Goal: Find specific page/section: Find specific page/section

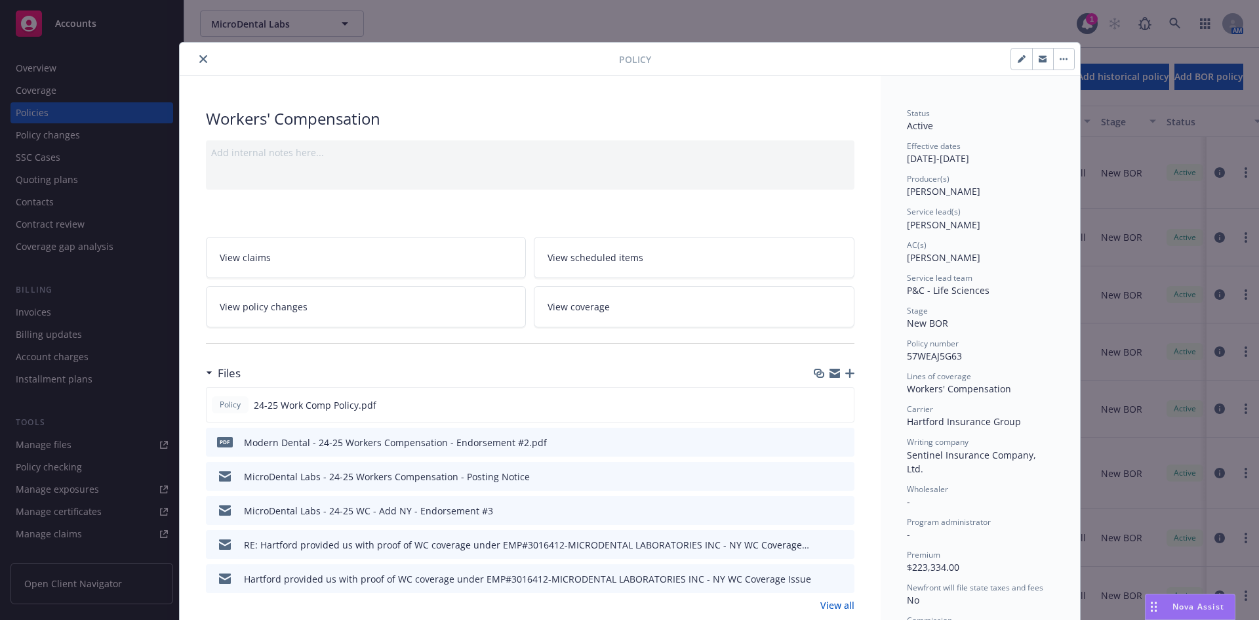
click at [195, 57] on button "close" at bounding box center [203, 59] width 16 height 16
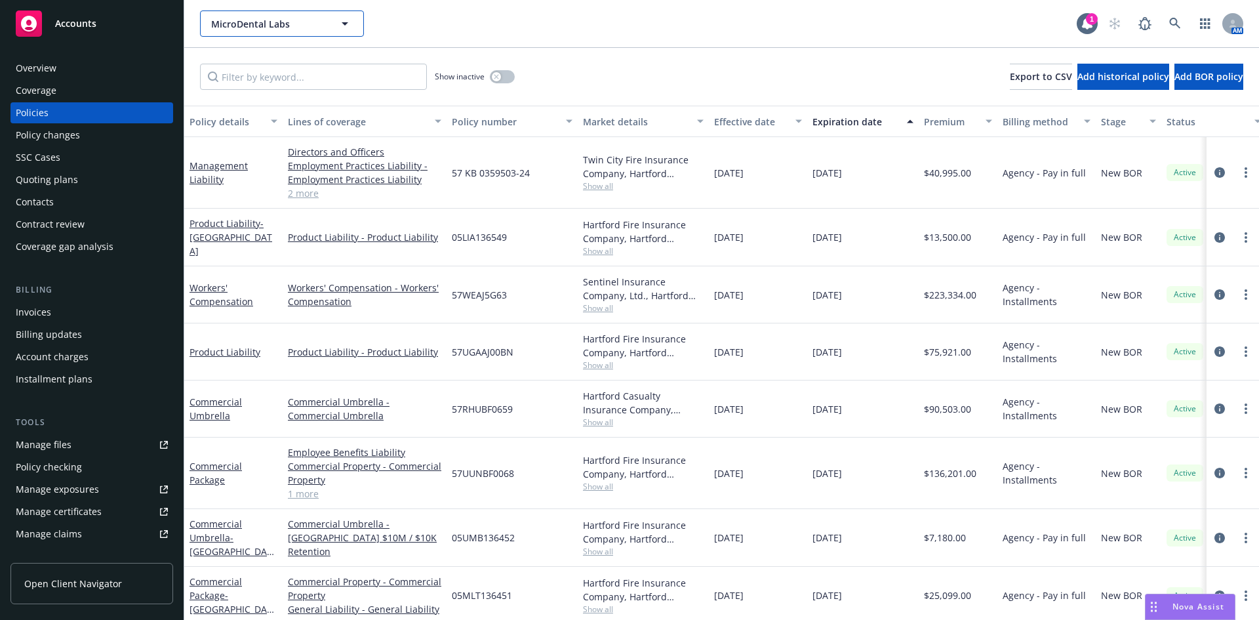
click at [346, 26] on icon "button" at bounding box center [345, 24] width 16 height 16
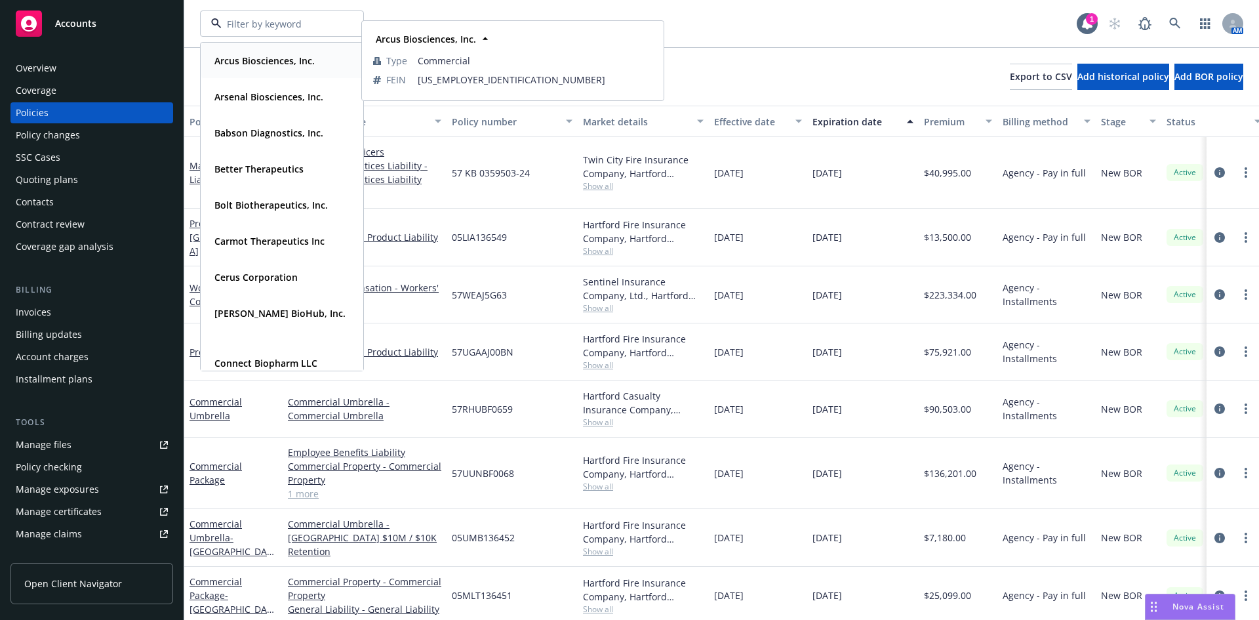
click at [253, 59] on strong "Arcus Biosciences, Inc." at bounding box center [264, 60] width 100 height 12
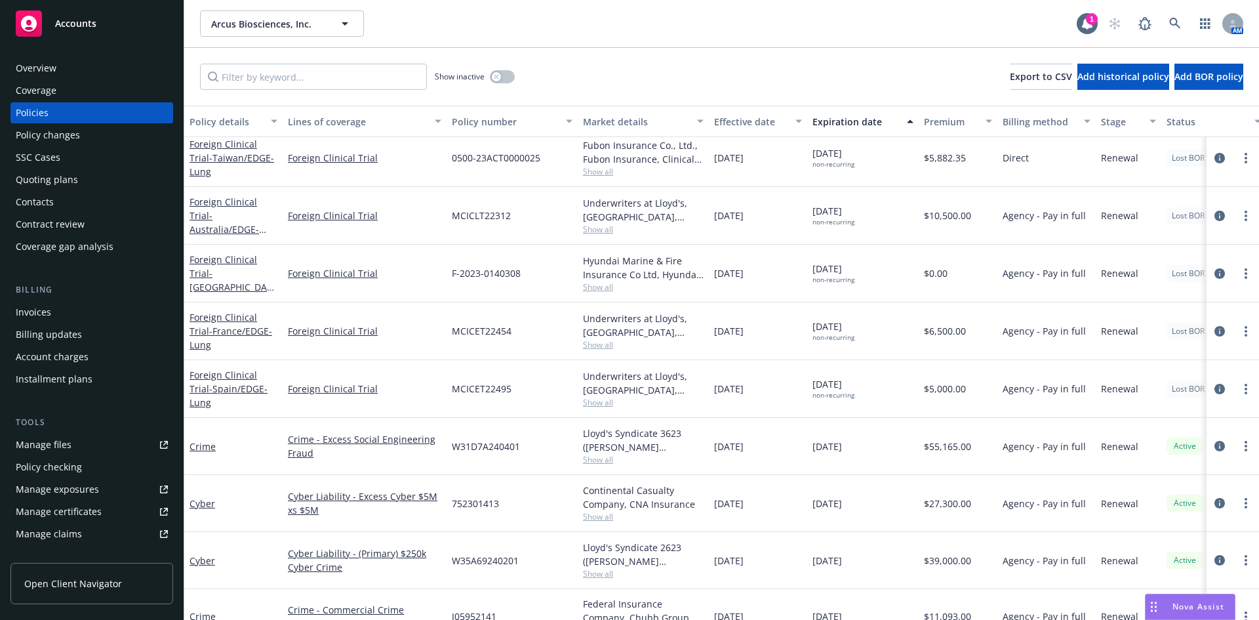
scroll to position [131, 0]
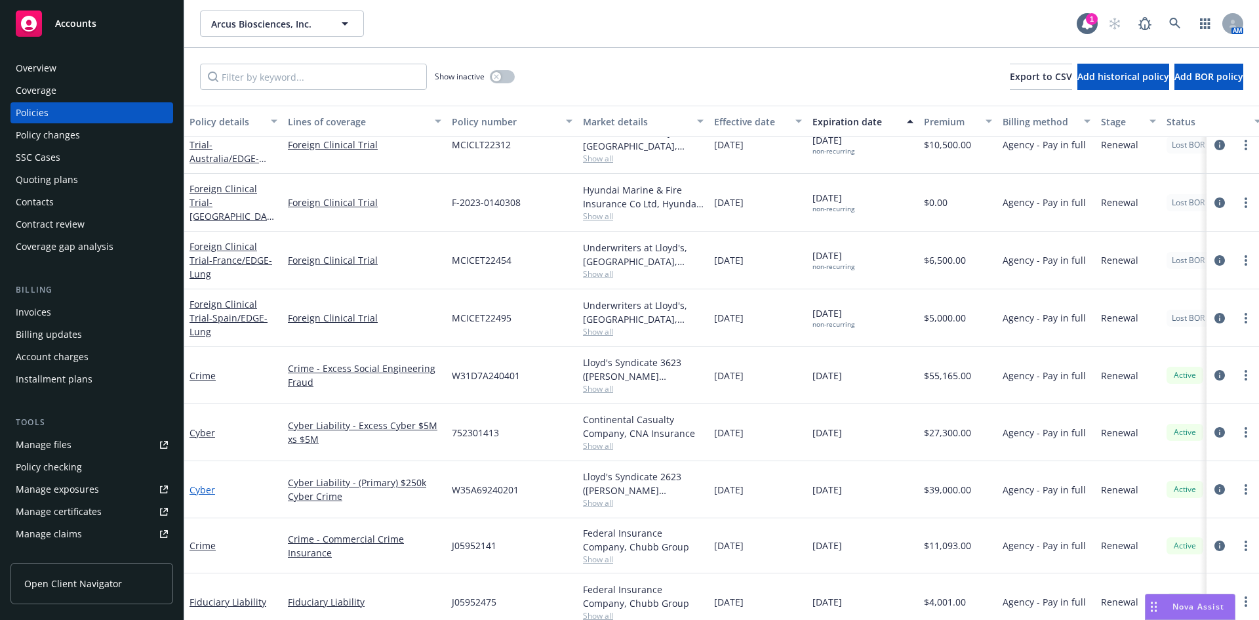
click at [200, 483] on link "Cyber" at bounding box center [203, 489] width 26 height 12
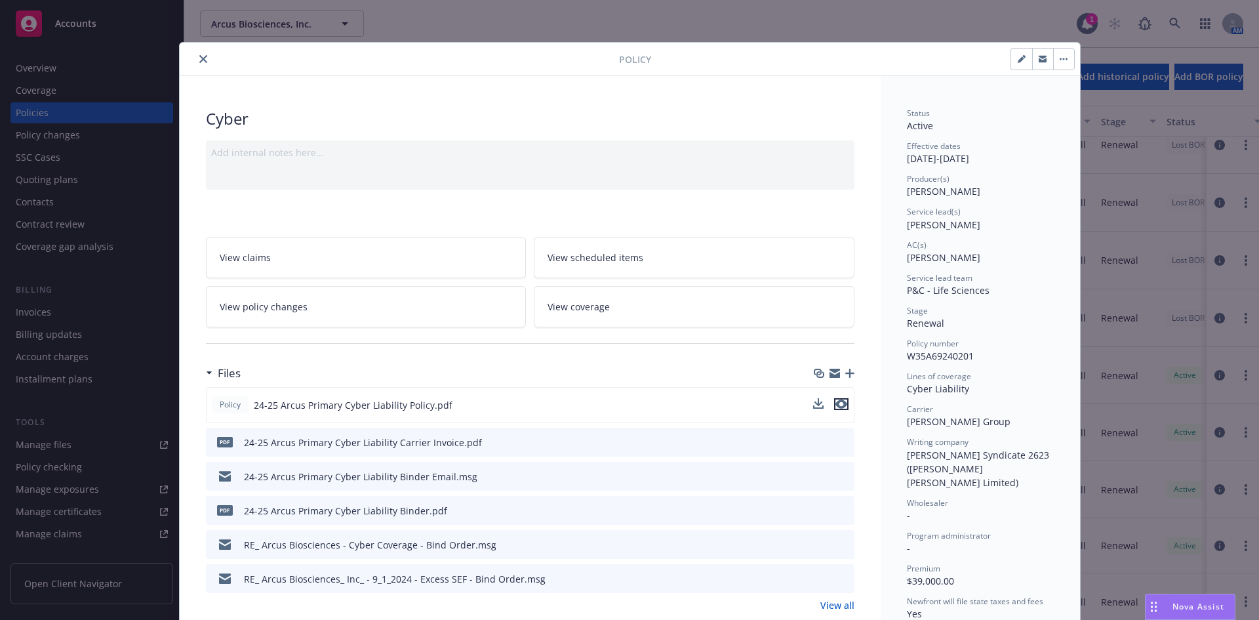
click at [836, 403] on icon "preview file" at bounding box center [842, 403] width 12 height 9
click at [199, 61] on icon "close" at bounding box center [203, 59] width 8 height 8
